Goal: Task Accomplishment & Management: Manage account settings

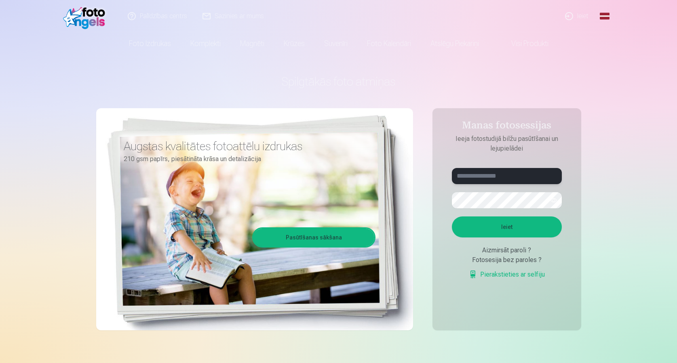
click at [538, 179] on input "text" at bounding box center [507, 176] width 110 height 16
type input "**********"
click at [452, 217] on button "Ieiet" at bounding box center [507, 227] width 110 height 21
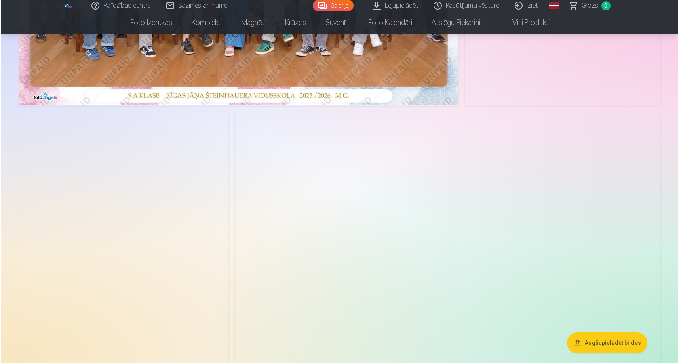
scroll to position [323, 0]
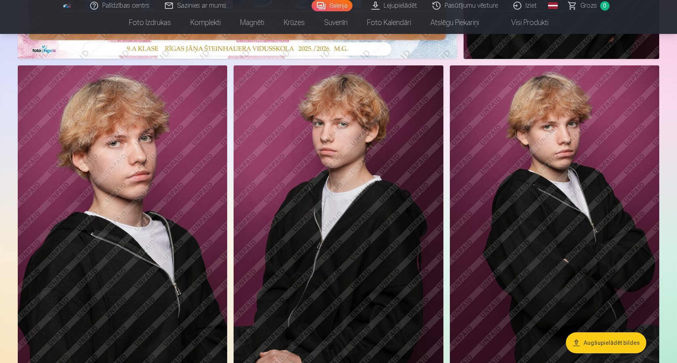
click at [349, 131] on img at bounding box center [338, 222] width 209 height 314
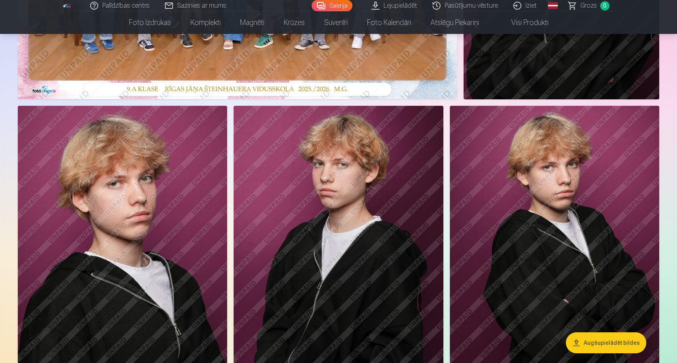
scroll to position [364, 0]
